Goal: Use online tool/utility: Use online tool/utility

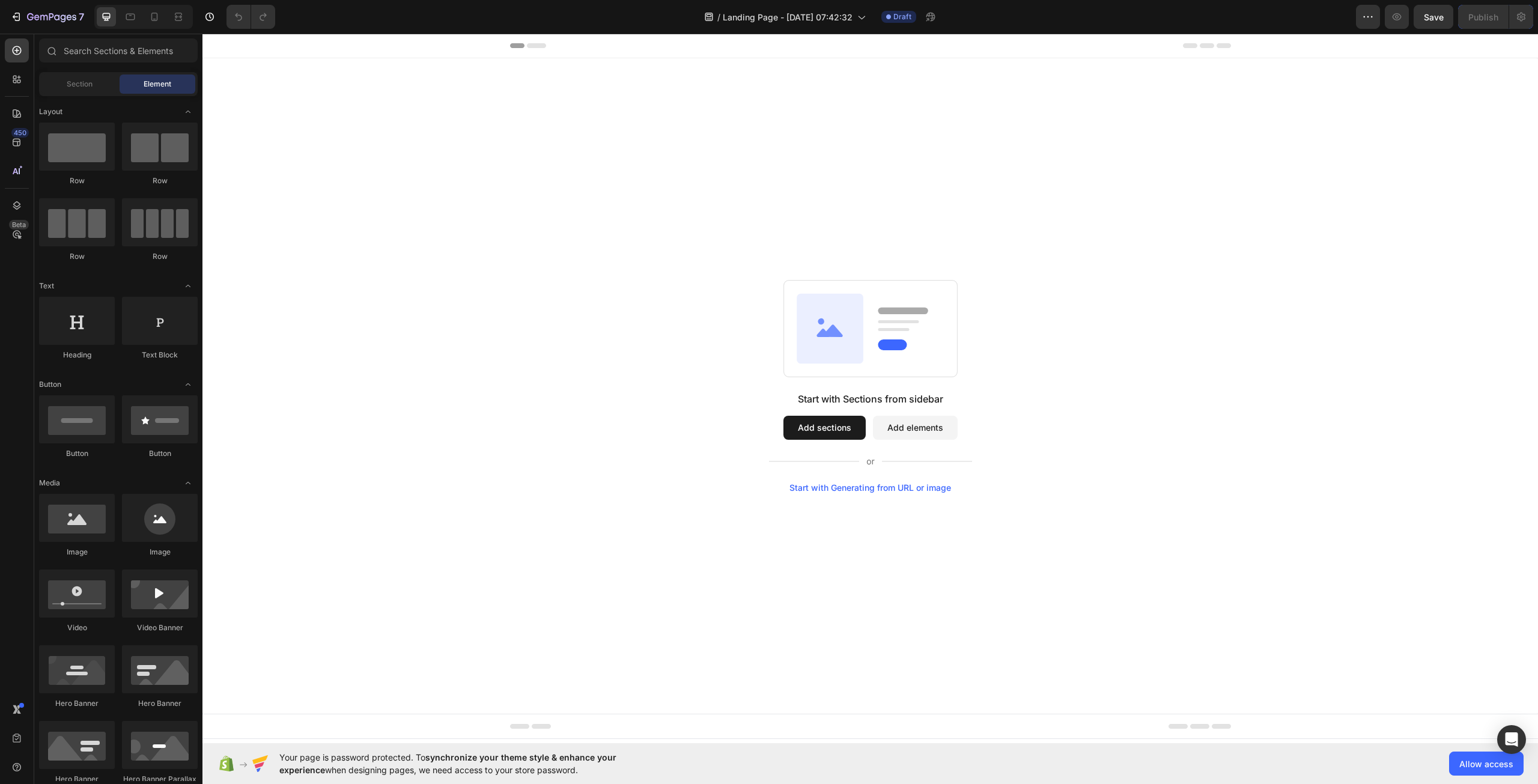
click at [825, 489] on div "Start with Generating from URL or image" at bounding box center [871, 488] width 161 height 10
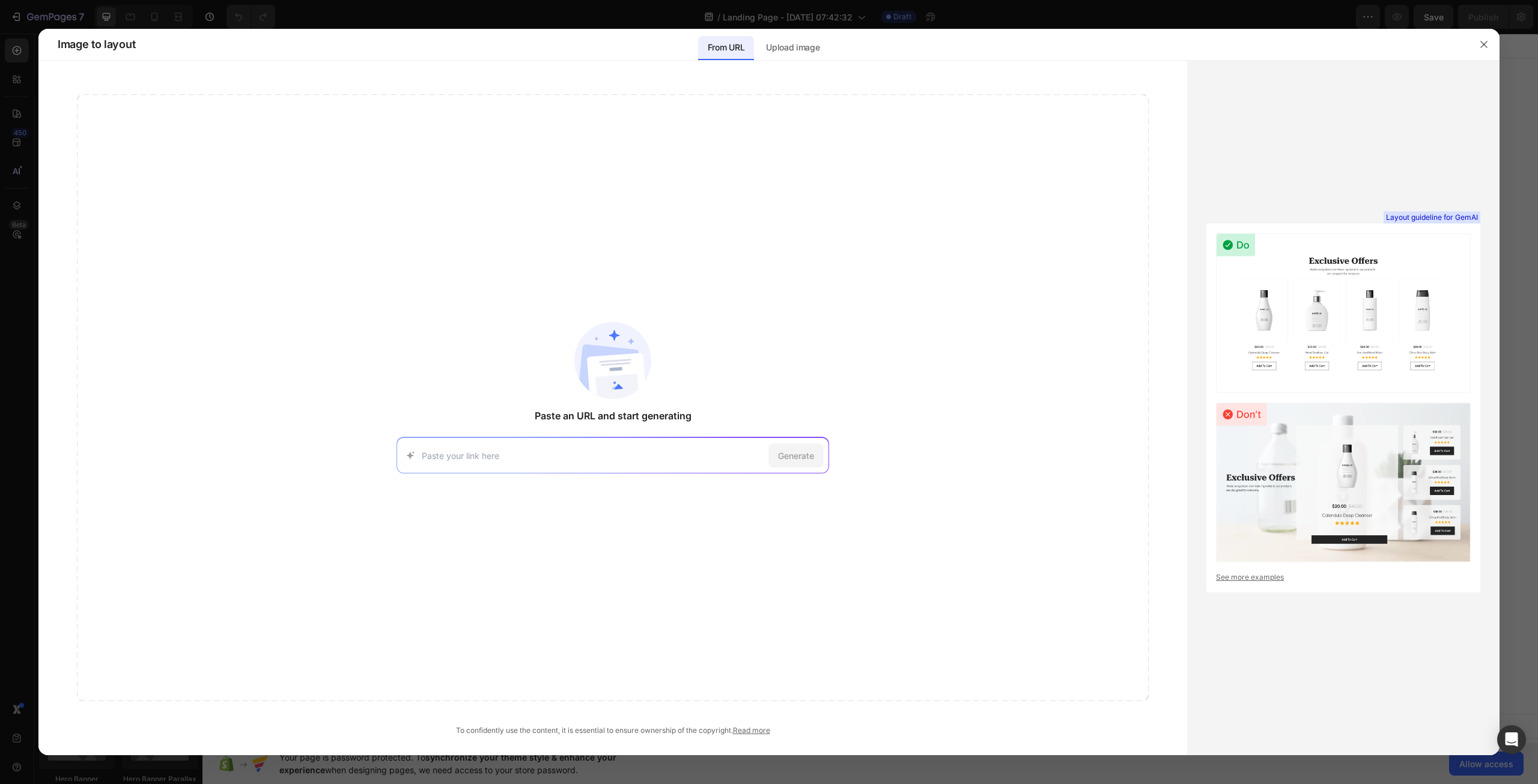
paste input "[URL][DOMAIN_NAME]"
type input "[URL][DOMAIN_NAME]"
click at [801, 457] on span "Generate" at bounding box center [796, 456] width 36 height 13
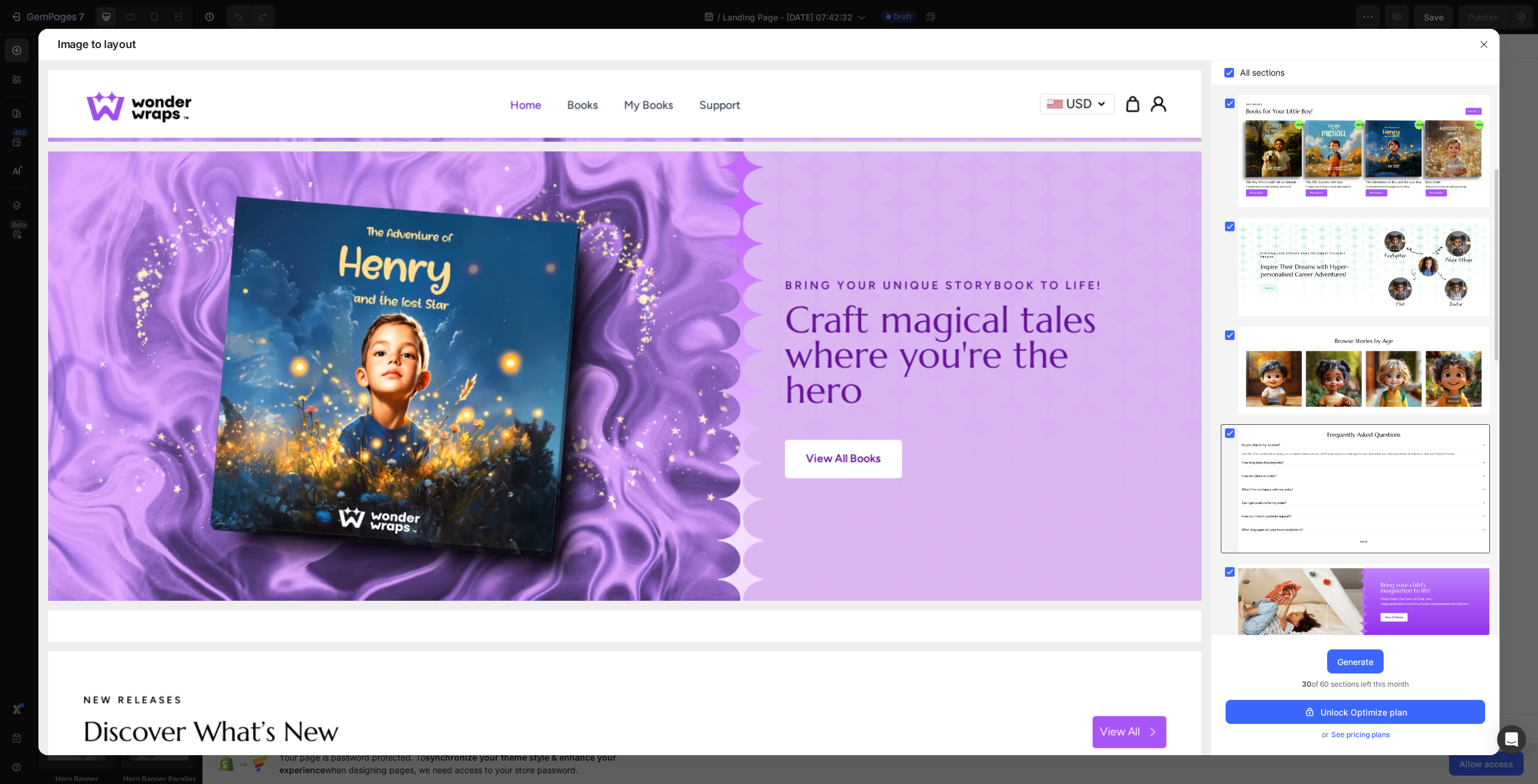
scroll to position [961, 0]
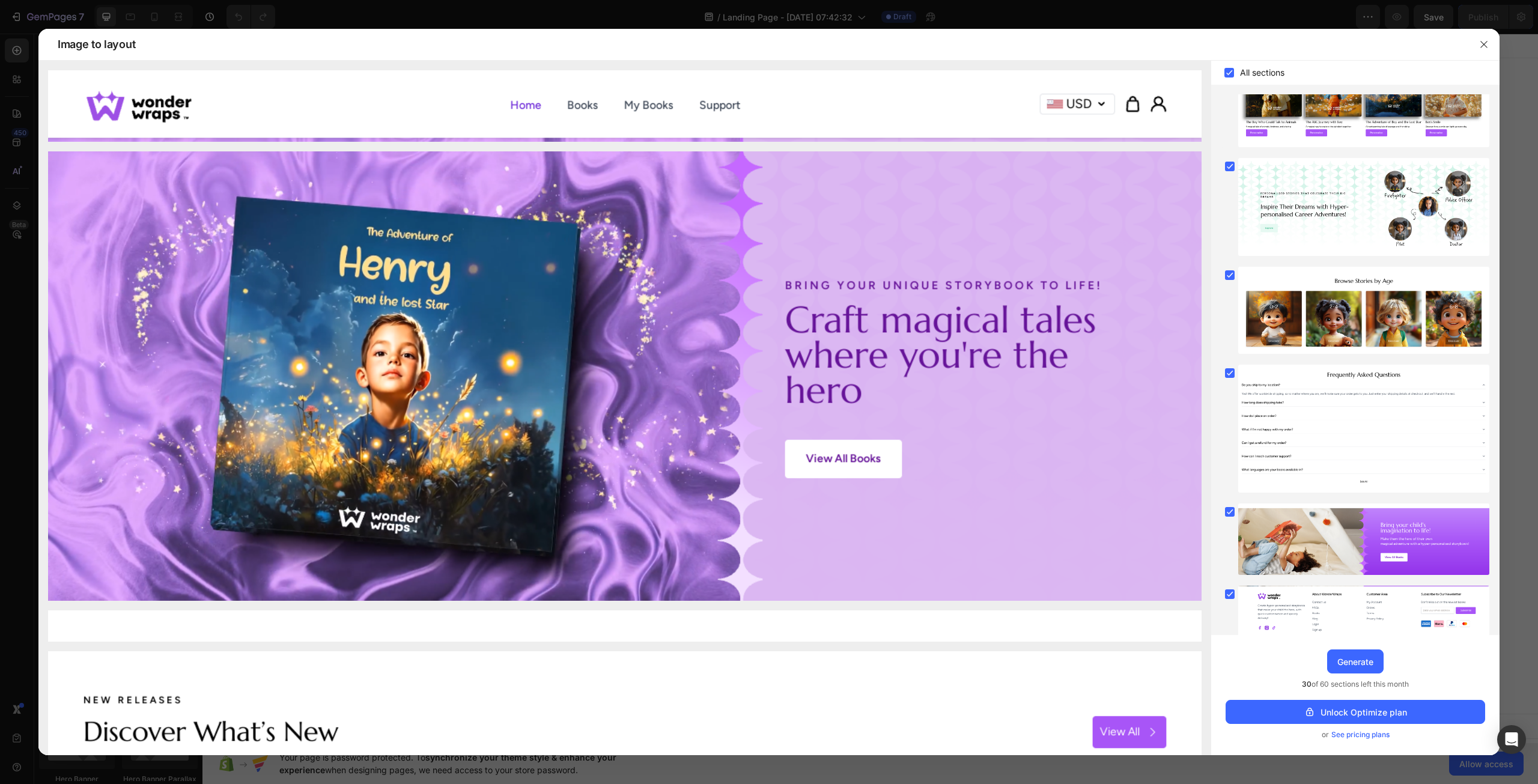
click at [1341, 735] on span "See pricing plans" at bounding box center [1361, 734] width 58 height 12
click at [1348, 659] on div "Generate" at bounding box center [1356, 662] width 36 height 13
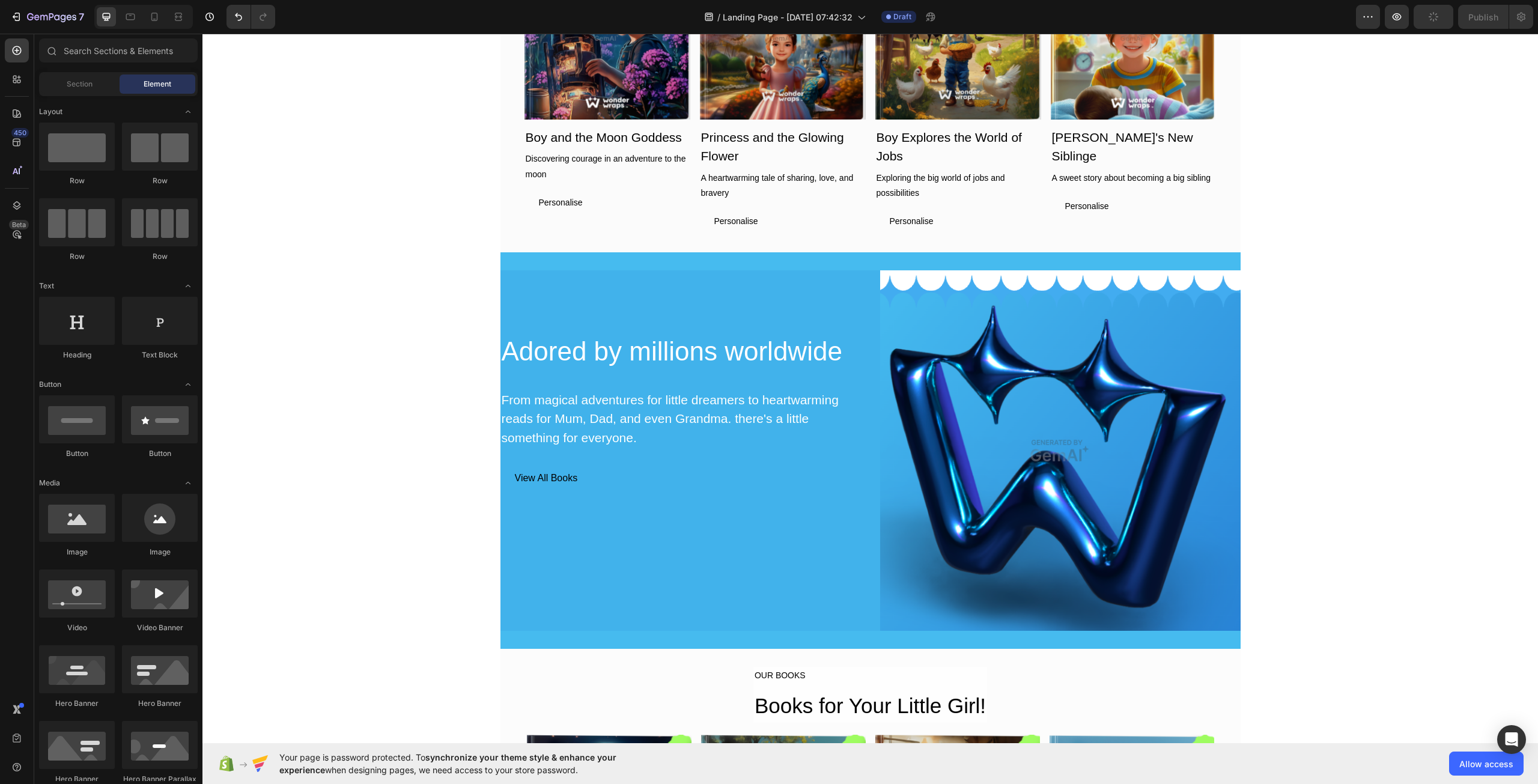
scroll to position [1118, 0]
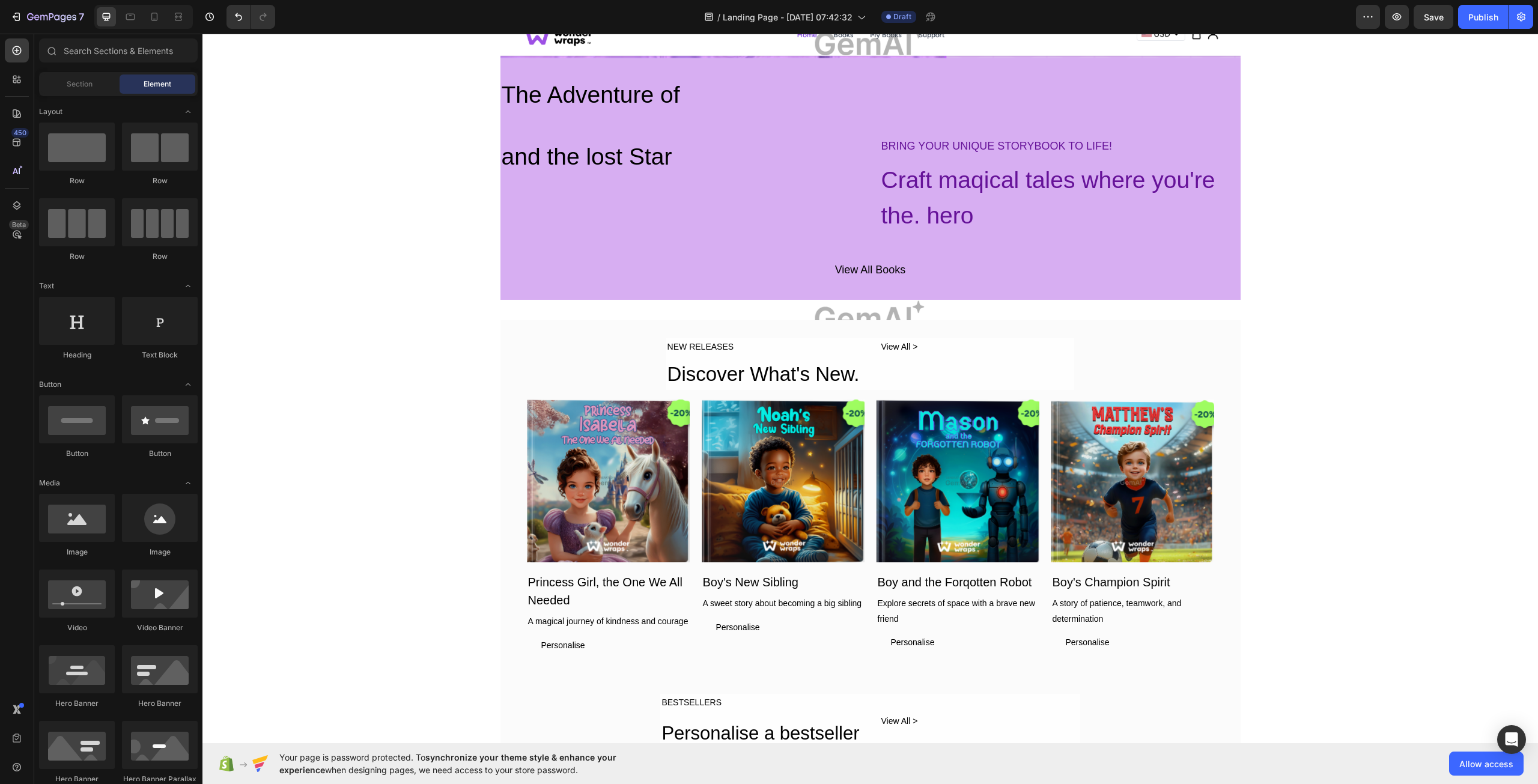
scroll to position [0, 0]
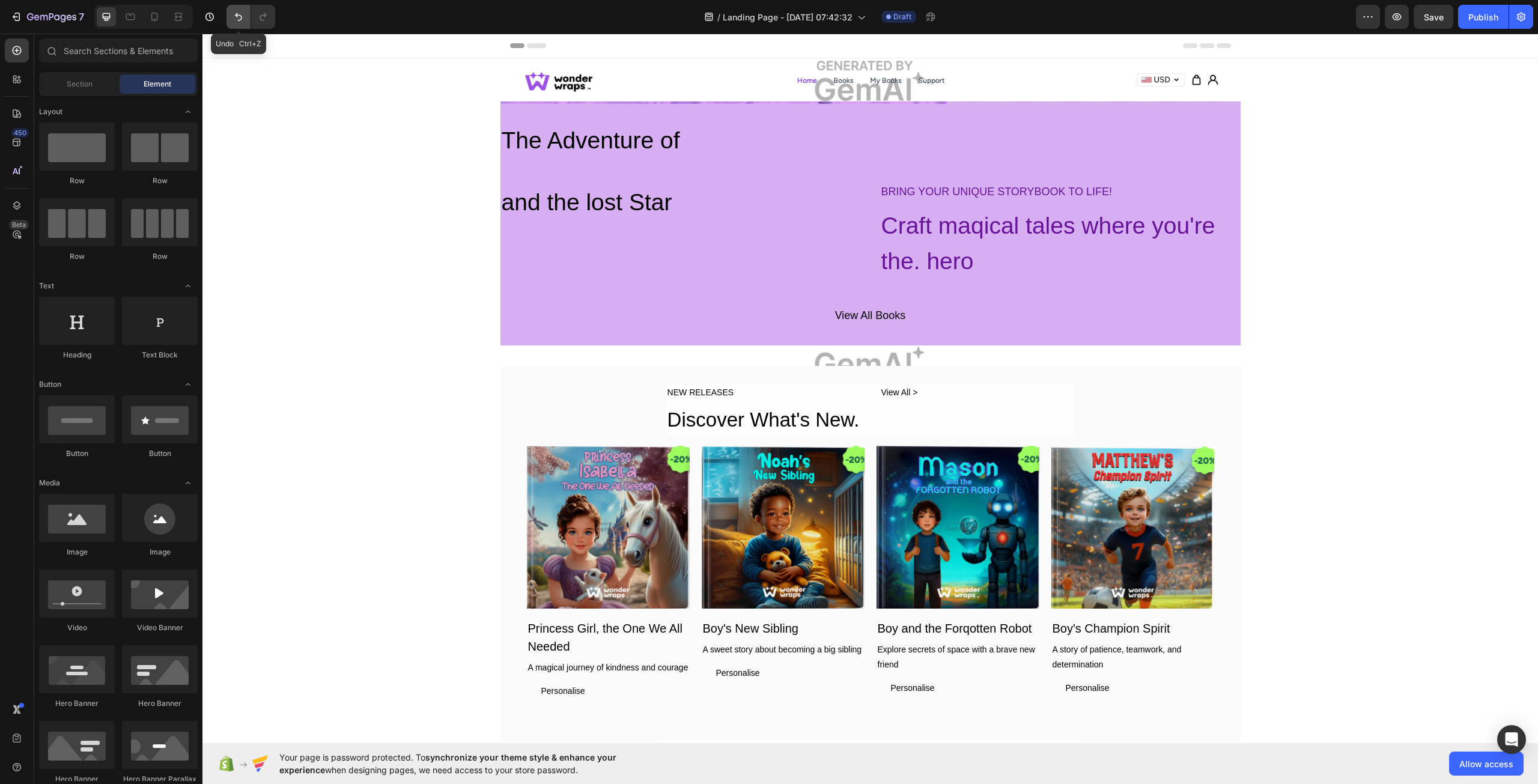
click at [236, 20] on icon "Undo/Redo" at bounding box center [238, 17] width 12 height 12
click at [239, 12] on icon "Undo/Redo" at bounding box center [238, 17] width 12 height 12
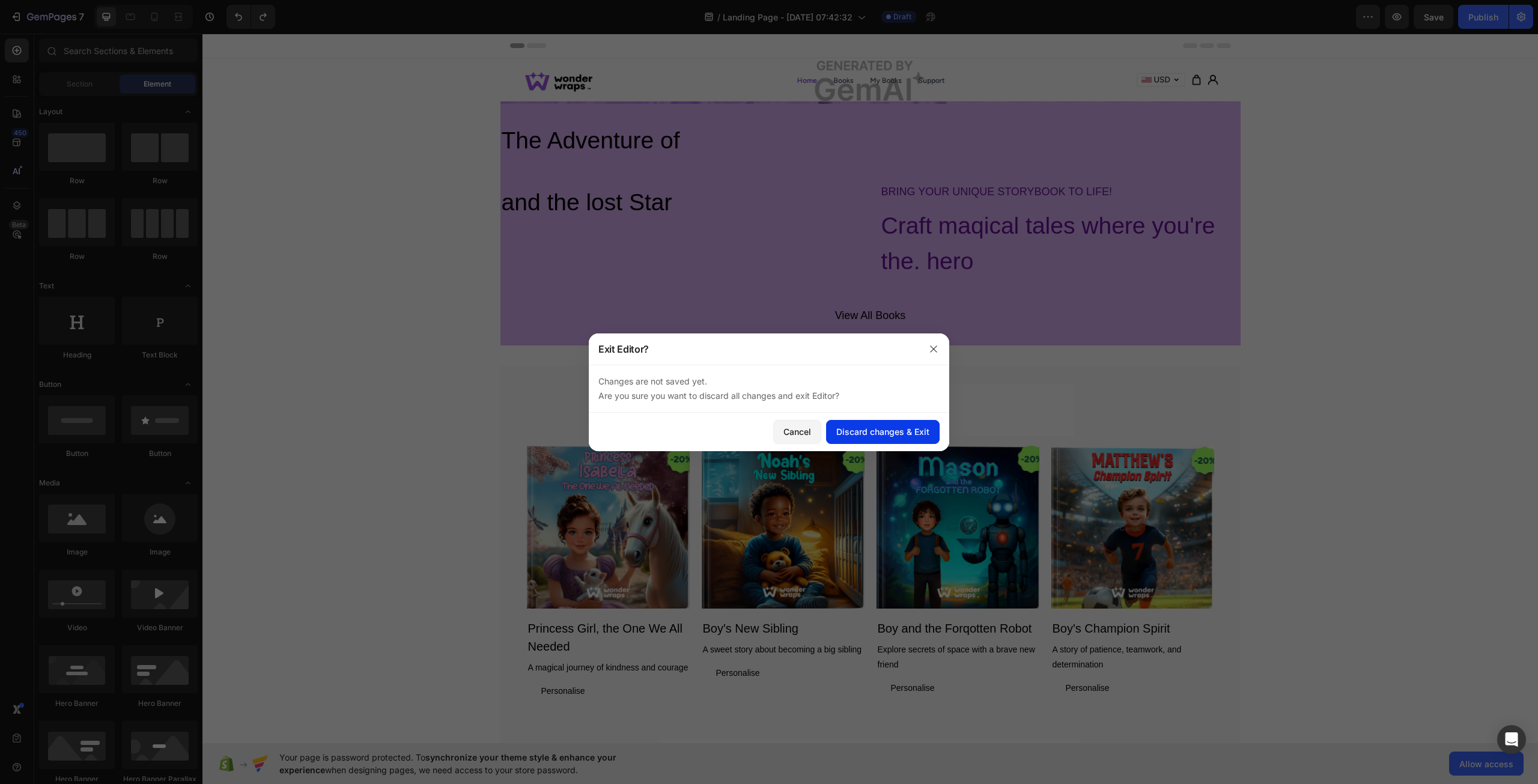
click at [863, 429] on div "Discard changes & Exit" at bounding box center [883, 431] width 93 height 13
